Goal: Navigation & Orientation: Find specific page/section

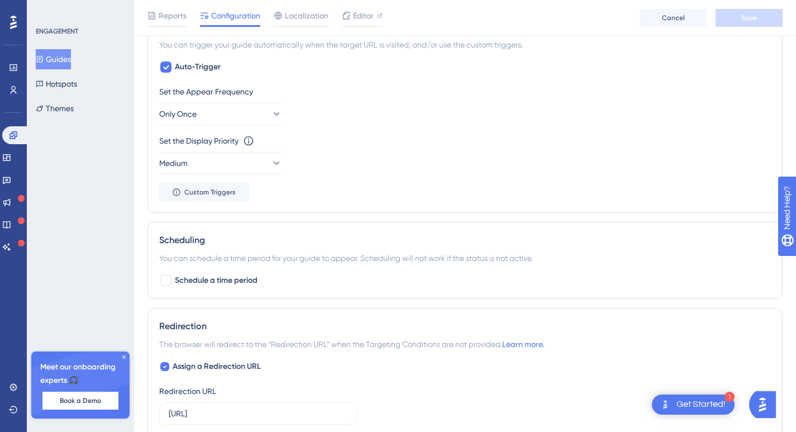
scroll to position [582, 0]
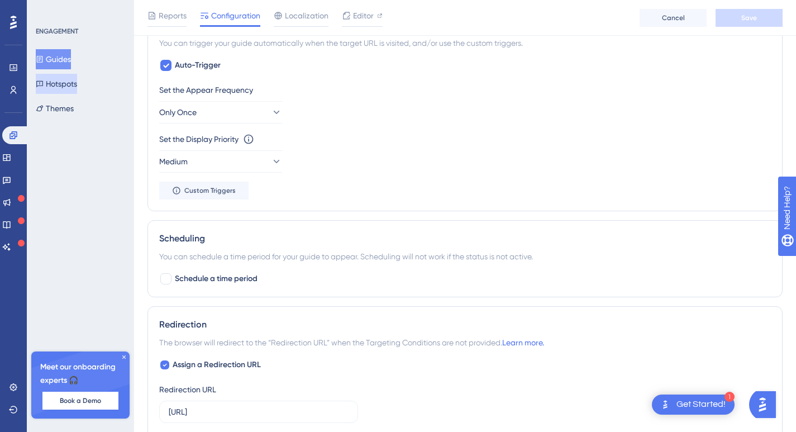
click at [77, 85] on button "Hotspots" at bounding box center [56, 84] width 41 height 20
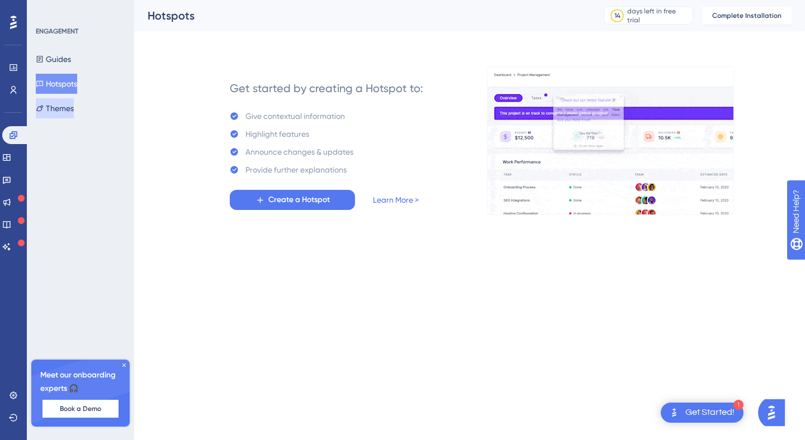
click at [63, 111] on button "Themes" at bounding box center [55, 108] width 38 height 20
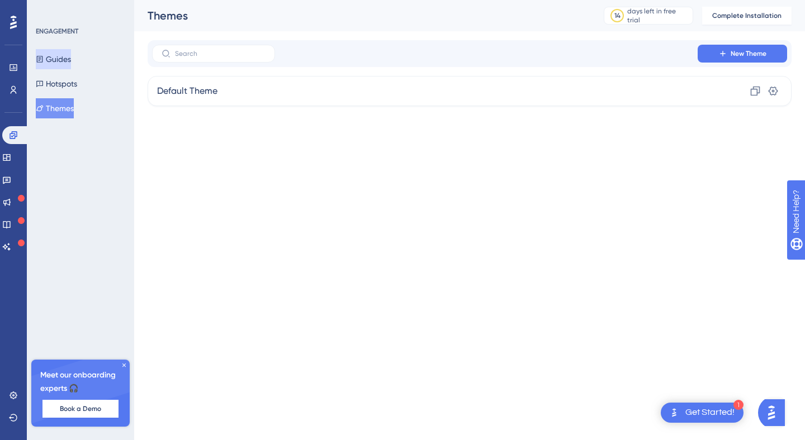
click at [50, 61] on button "Guides" at bounding box center [53, 59] width 35 height 20
